Goal: Check status: Check status

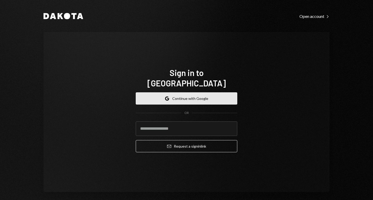
click at [188, 95] on button "Google Continue with Google" at bounding box center [187, 98] width 102 height 12
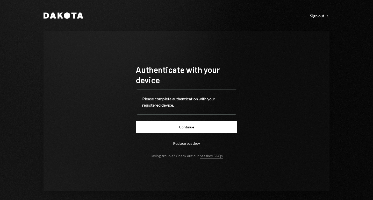
click at [201, 130] on button "Continue" at bounding box center [187, 127] width 102 height 12
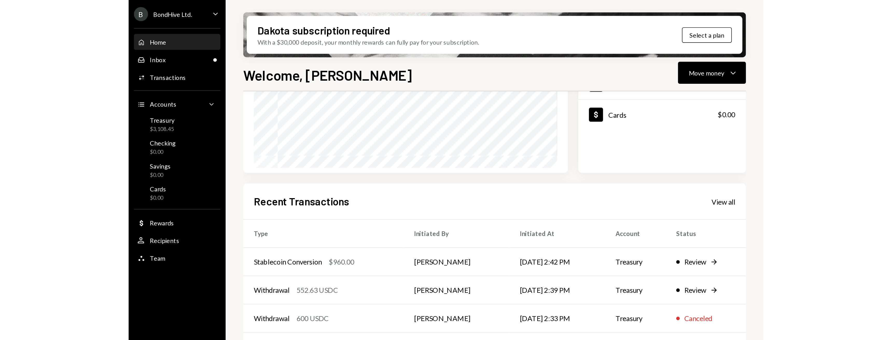
scroll to position [113, 0]
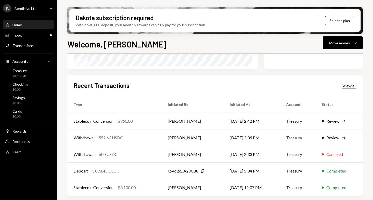
click at [352, 85] on div "View all" at bounding box center [350, 85] width 14 height 5
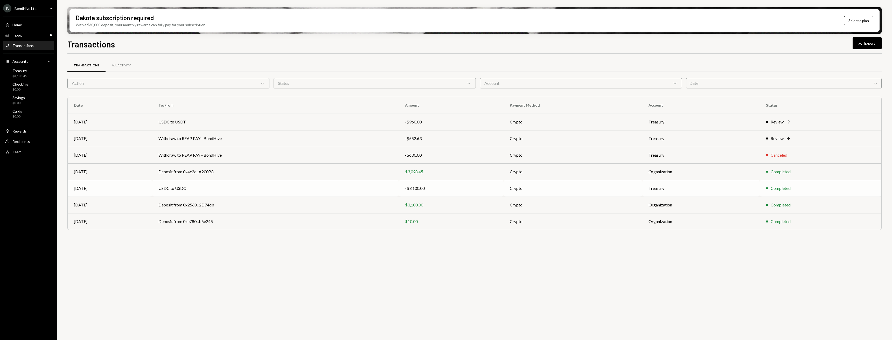
click at [230, 193] on td "USDC to USDC" at bounding box center [275, 188] width 247 height 17
click at [279, 125] on td "USDC to USDT" at bounding box center [275, 122] width 247 height 17
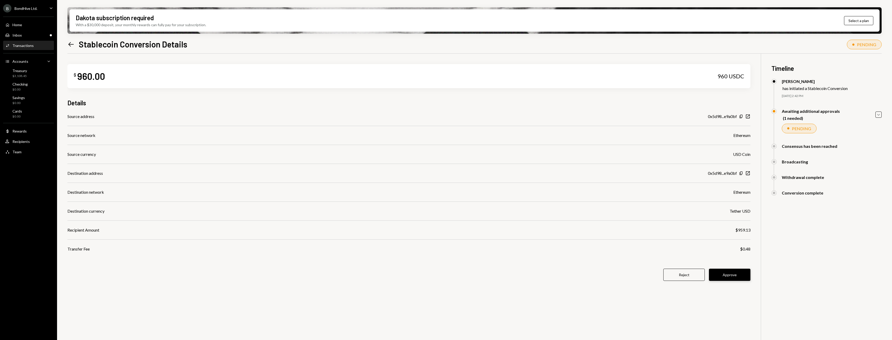
click at [373, 200] on button "Approve" at bounding box center [729, 275] width 41 height 12
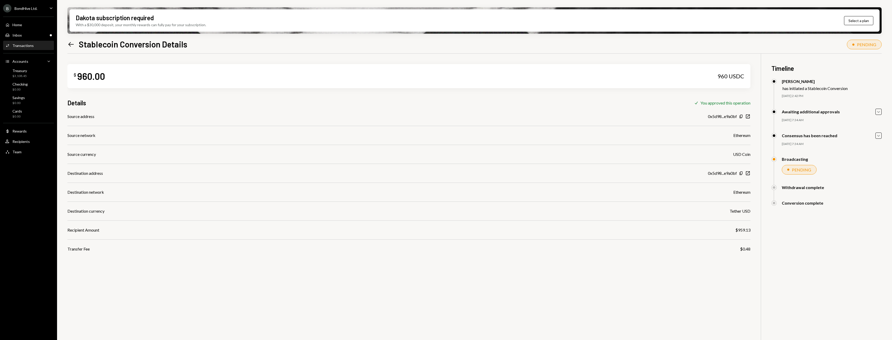
click at [68, 45] on icon "Left Arrow" at bounding box center [70, 44] width 7 height 7
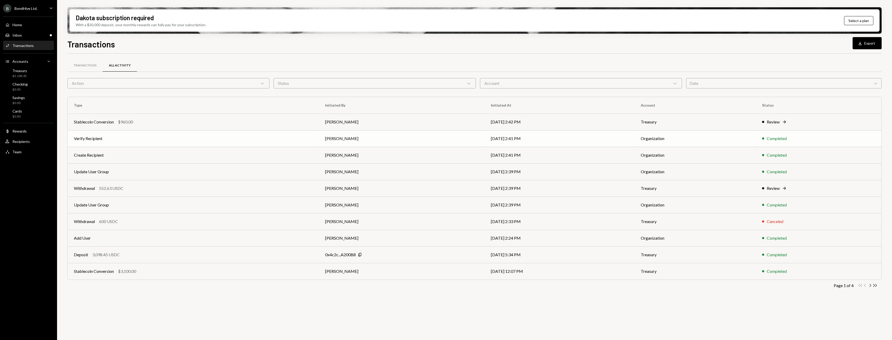
click at [152, 139] on td "Verify Recipient" at bounding box center [193, 138] width 251 height 17
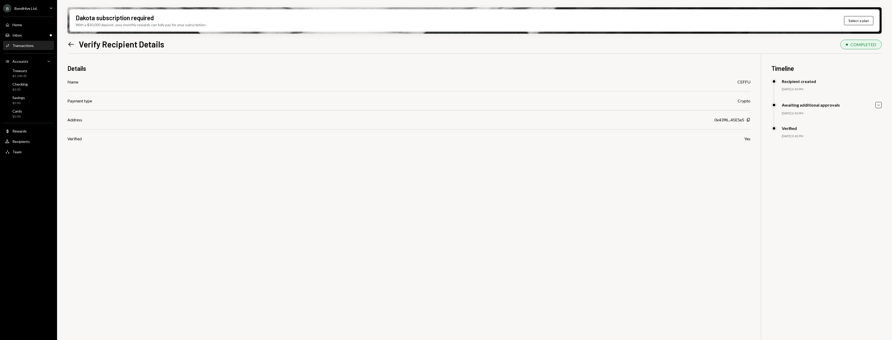
click at [67, 42] on div "Dakota subscription required With a $30,000 deposit, your monthly rewards can f…" at bounding box center [474, 170] width 835 height 340
click at [69, 44] on icon at bounding box center [70, 44] width 5 height 4
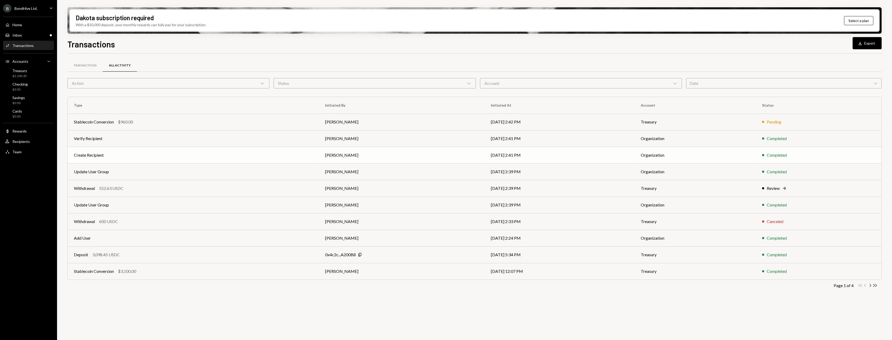
click at [122, 158] on td "Create Recipient" at bounding box center [193, 155] width 251 height 17
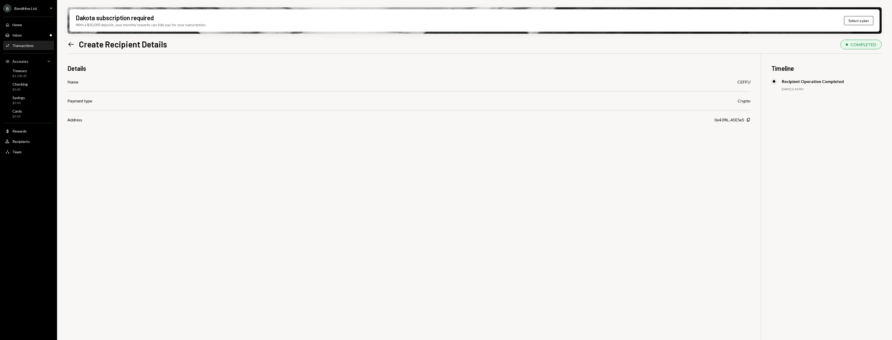
click at [70, 45] on icon "Left Arrow" at bounding box center [70, 44] width 7 height 7
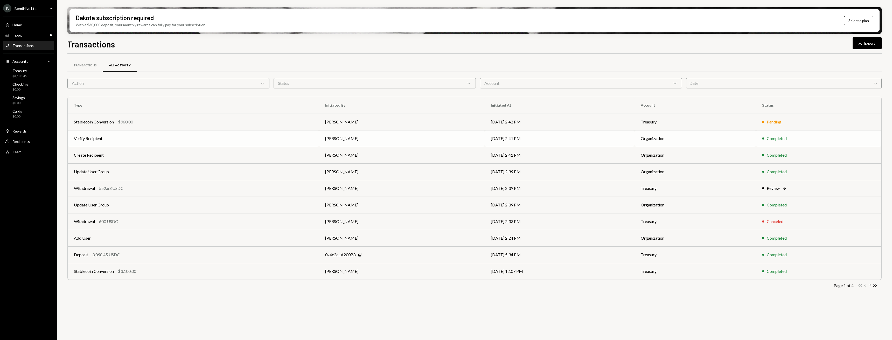
click at [109, 144] on td "Verify Recipient" at bounding box center [193, 138] width 251 height 17
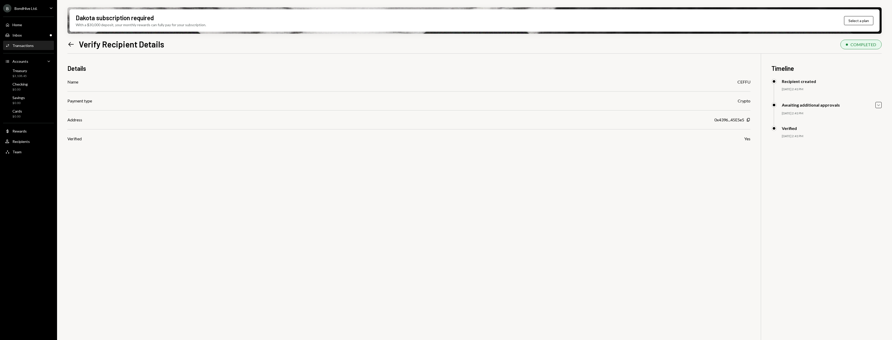
click at [70, 44] on icon at bounding box center [70, 44] width 5 height 4
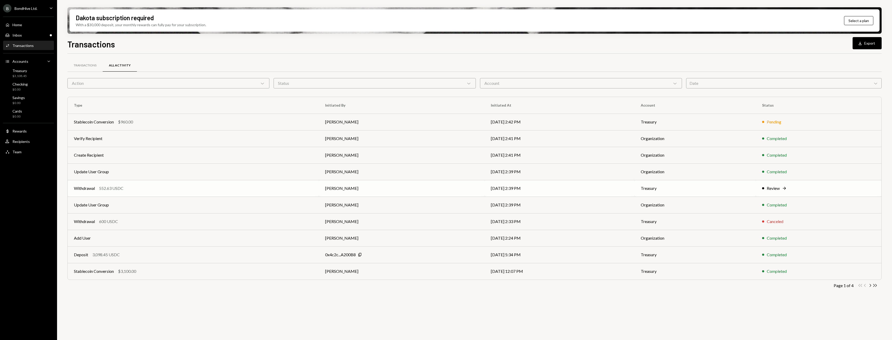
click at [127, 185] on td "Withdrawal 552.63 USDC" at bounding box center [193, 188] width 251 height 17
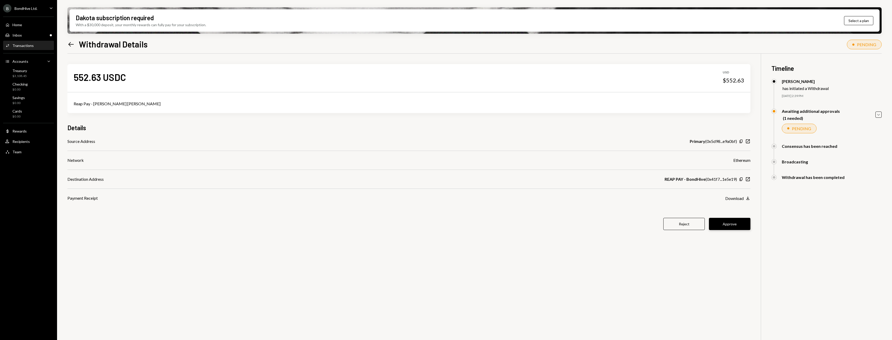
click at [727, 223] on button "Approve" at bounding box center [729, 224] width 41 height 12
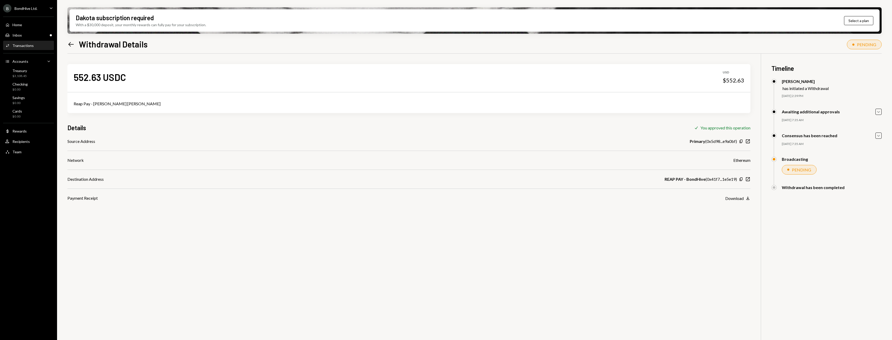
click at [69, 43] on icon "Left Arrow" at bounding box center [70, 44] width 7 height 7
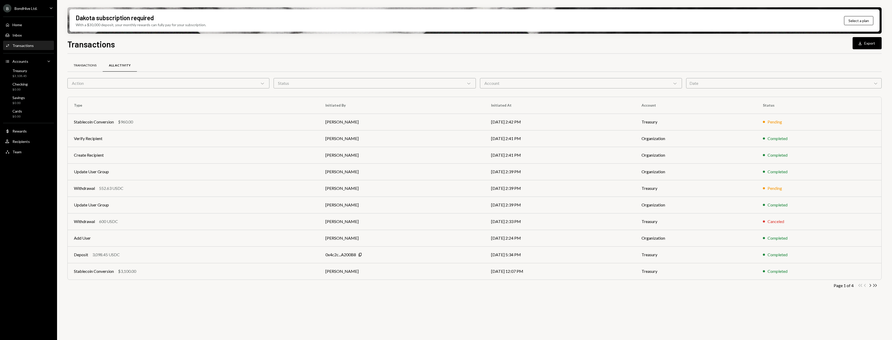
click at [75, 64] on div "Transactions" at bounding box center [85, 65] width 23 height 4
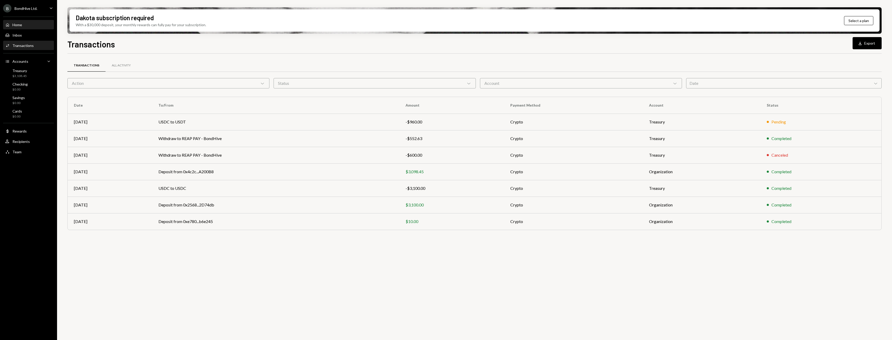
click at [34, 27] on div "Home Home" at bounding box center [28, 25] width 47 height 5
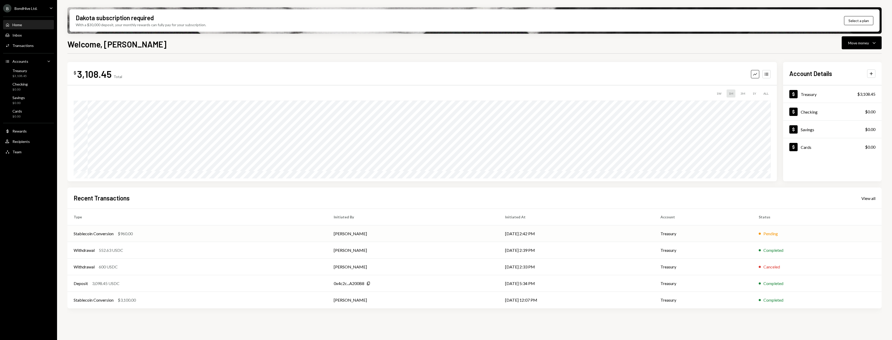
click at [525, 235] on td "[DATE] 2:42 PM" at bounding box center [576, 233] width 155 height 17
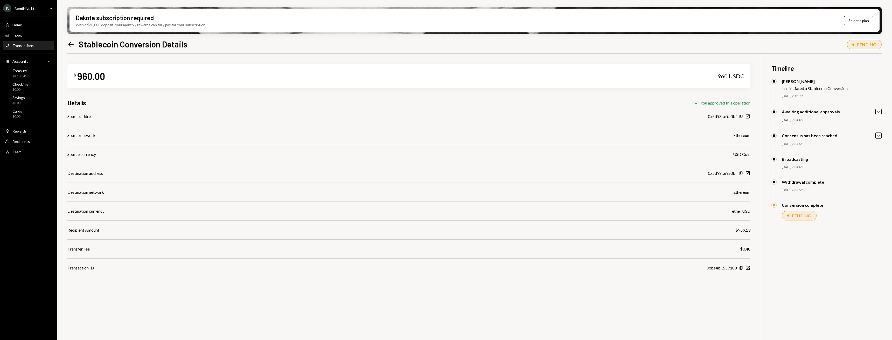
click at [68, 43] on icon "Left Arrow" at bounding box center [70, 44] width 7 height 7
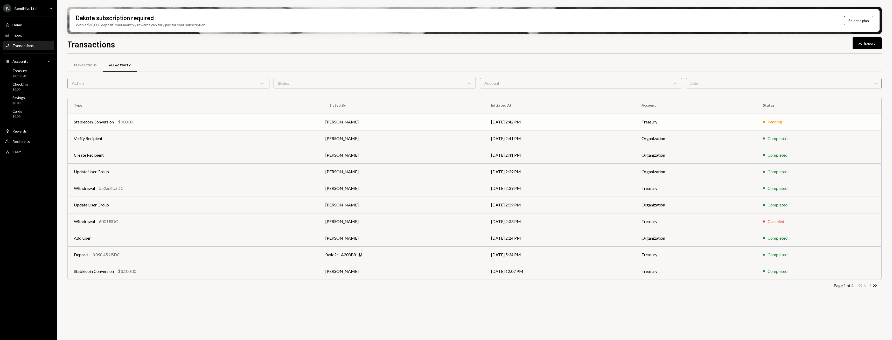
click at [100, 122] on div "Stablecoin Conversion" at bounding box center [94, 122] width 40 height 6
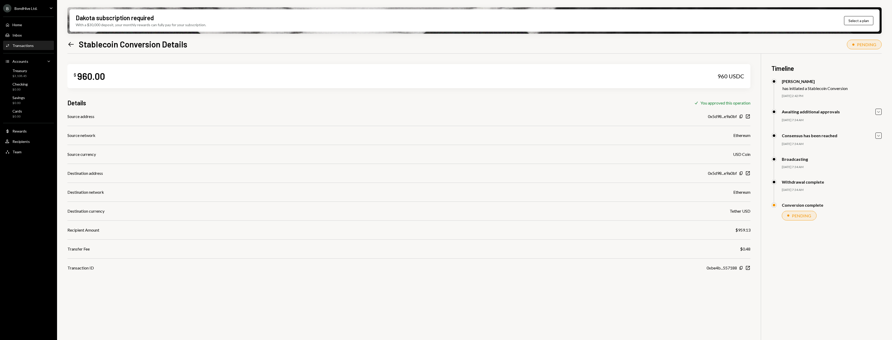
click at [804, 206] on div "Conversion complete" at bounding box center [802, 204] width 41 height 5
click at [800, 214] on div "PENDING" at bounding box center [801, 215] width 19 height 5
click at [69, 44] on icon at bounding box center [70, 44] width 5 height 4
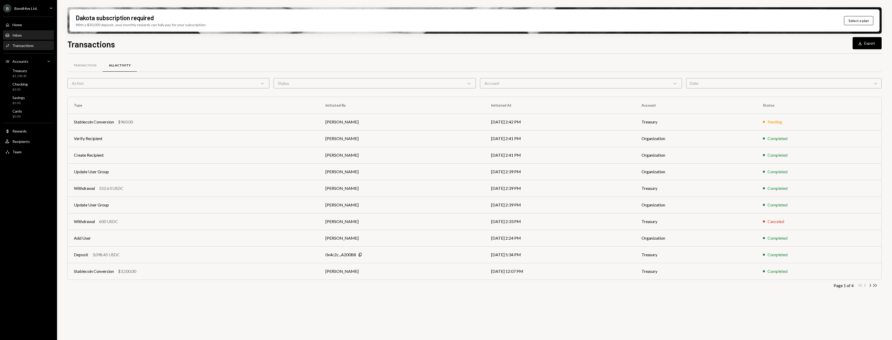
click at [29, 33] on div "Inbox Inbox" at bounding box center [28, 35] width 47 height 5
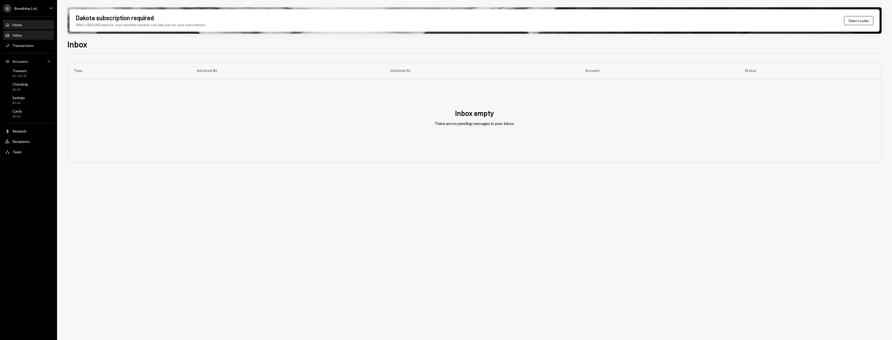
click at [25, 24] on div "Home Home" at bounding box center [28, 25] width 47 height 5
